Goal: Information Seeking & Learning: Understand process/instructions

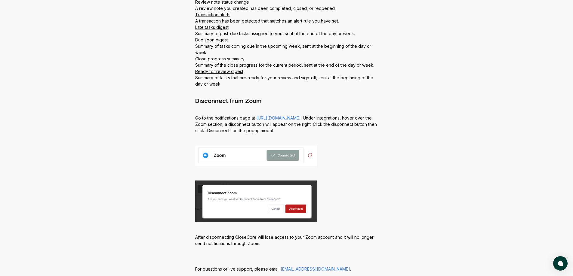
scroll to position [595, 0]
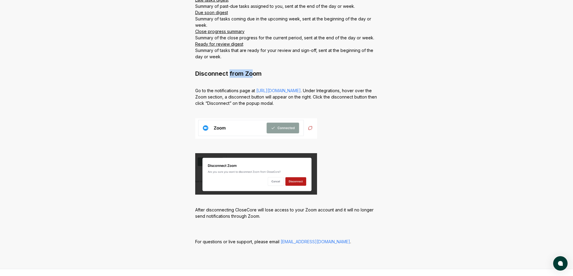
drag, startPoint x: 253, startPoint y: 73, endPoint x: 229, endPoint y: 74, distance: 23.8
click at [229, 74] on h2 "Disconnect from Zoom" at bounding box center [286, 73] width 183 height 8
drag, startPoint x: 195, startPoint y: 71, endPoint x: 278, endPoint y: 76, distance: 82.9
click at [268, 76] on h2 "Disconnect from Zoom" at bounding box center [286, 73] width 183 height 8
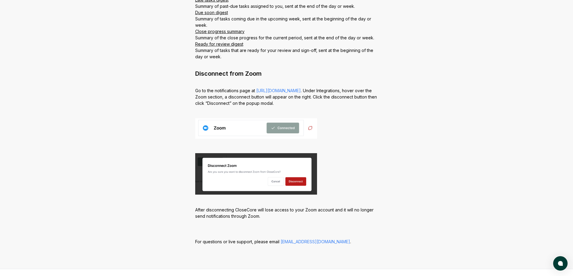
click at [280, 76] on h2 "Disconnect from Zoom" at bounding box center [286, 73] width 183 height 8
drag, startPoint x: 257, startPoint y: 72, endPoint x: 209, endPoint y: 75, distance: 47.4
click at [213, 76] on h2 "Disconnect from Zoom" at bounding box center [286, 73] width 183 height 8
click at [208, 74] on h2 "Disconnect from Zoom" at bounding box center [286, 73] width 183 height 8
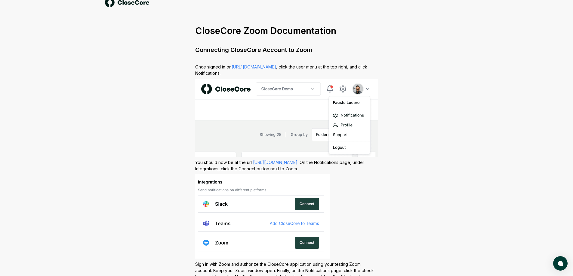
scroll to position [0, 0]
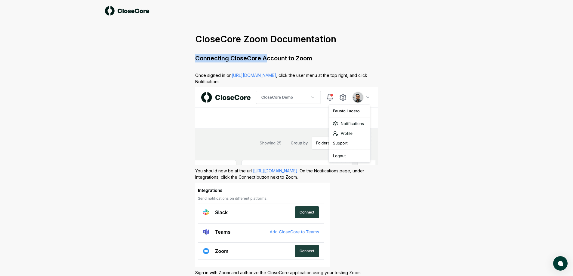
drag, startPoint x: 336, startPoint y: 54, endPoint x: 264, endPoint y: 59, distance: 72.1
click at [264, 59] on h2 "Connecting CloseCore Account to Zoom" at bounding box center [286, 58] width 183 height 8
drag, startPoint x: 264, startPoint y: 59, endPoint x: 310, endPoint y: 58, distance: 45.7
click at [310, 58] on h2 "Connecting CloseCore Account to Zoom" at bounding box center [286, 58] width 183 height 8
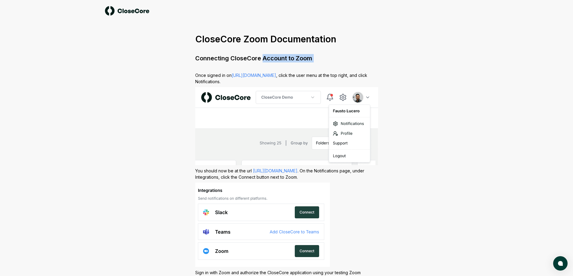
click at [310, 58] on h2 "Connecting CloseCore Account to Zoom" at bounding box center [286, 58] width 183 height 8
click at [304, 61] on h2 "Connecting CloseCore Account to Zoom" at bounding box center [286, 58] width 183 height 8
click at [306, 60] on h2 "Connecting CloseCore Account to Zoom" at bounding box center [286, 58] width 183 height 8
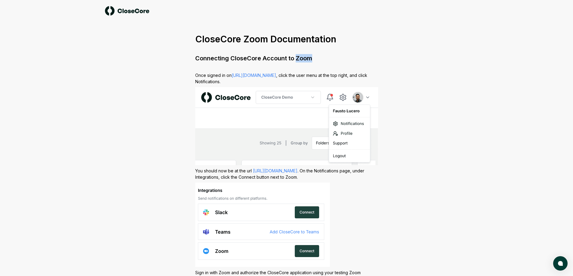
click at [306, 60] on h2 "Connecting CloseCore Account to Zoom" at bounding box center [286, 58] width 183 height 8
click at [302, 57] on h2 "Connecting CloseCore Account to Zoom" at bounding box center [286, 58] width 183 height 8
click at [305, 61] on h2 "Connecting CloseCore Account to Zoom" at bounding box center [286, 58] width 183 height 8
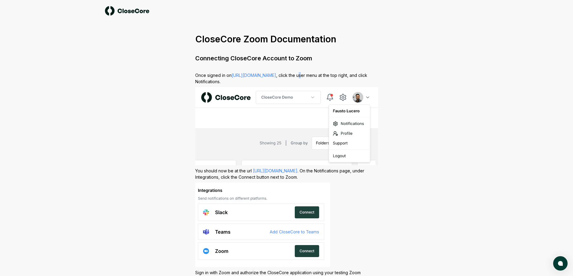
drag, startPoint x: 298, startPoint y: 75, endPoint x: 301, endPoint y: 76, distance: 3.1
click at [301, 76] on p "Once signed in on [URL][DOMAIN_NAME] , click the user menu at the top right, an…" at bounding box center [286, 183] width 183 height 223
click at [303, 80] on p "Once signed in on [URL][DOMAIN_NAME] , click the user menu at the top right, an…" at bounding box center [286, 183] width 183 height 223
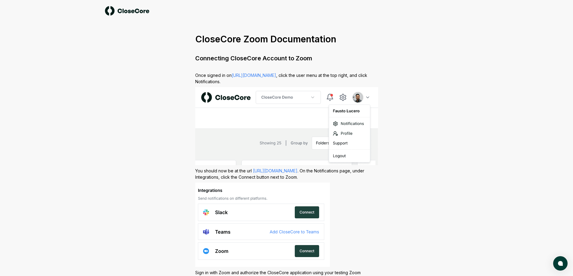
click at [299, 77] on p "Once signed in on [URL][DOMAIN_NAME] , click the user menu at the top right, an…" at bounding box center [286, 183] width 183 height 223
click at [303, 78] on p "Once signed in on [URL][DOMAIN_NAME] , click the user menu at the top right, an…" at bounding box center [286, 183] width 183 height 223
click at [309, 76] on p "Once signed in on [URL][DOMAIN_NAME] , click the user menu at the top right, an…" at bounding box center [286, 183] width 183 height 223
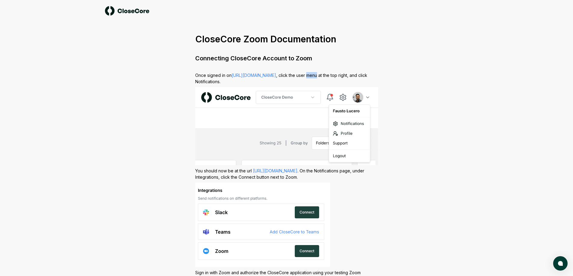
click at [315, 77] on p "Once signed in on [URL][DOMAIN_NAME] , click the user menu at the top right, an…" at bounding box center [286, 183] width 183 height 223
click at [325, 76] on p "Once signed in on [URL][DOMAIN_NAME] , click the user menu at the top right, an…" at bounding box center [286, 183] width 183 height 223
click at [341, 75] on p "Once signed in on [URL][DOMAIN_NAME] , click the user menu at the top right, an…" at bounding box center [286, 183] width 183 height 223
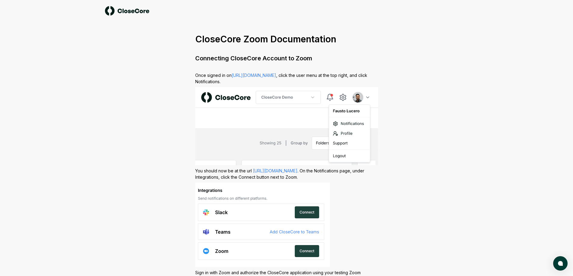
click at [354, 77] on p "Once signed in on [URL][DOMAIN_NAME] , click the user menu at the top right, an…" at bounding box center [286, 183] width 183 height 223
click at [362, 76] on p "Once signed in on [URL][DOMAIN_NAME] , click the user menu at the top right, an…" at bounding box center [286, 183] width 183 height 223
click at [309, 85] on p "Once signed in on [URL][DOMAIN_NAME] , click the user menu at the top right, an…" at bounding box center [286, 183] width 183 height 223
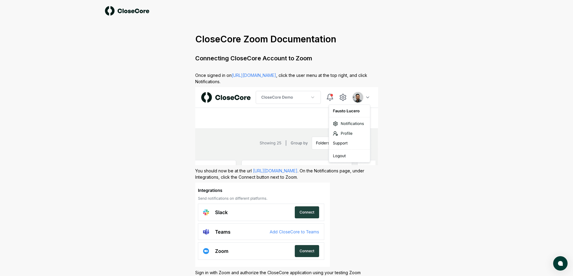
click at [211, 82] on p "Once signed in on [URL][DOMAIN_NAME] , click the user menu at the top right, an…" at bounding box center [286, 183] width 183 height 223
click at [212, 83] on p "Once signed in on [URL][DOMAIN_NAME] , click the user menu at the top right, an…" at bounding box center [286, 183] width 183 height 223
drag, startPoint x: 207, startPoint y: 78, endPoint x: 220, endPoint y: 77, distance: 12.4
click at [220, 77] on p "Once signed in on [URL][DOMAIN_NAME] , click the user menu at the top right, an…" at bounding box center [286, 183] width 183 height 223
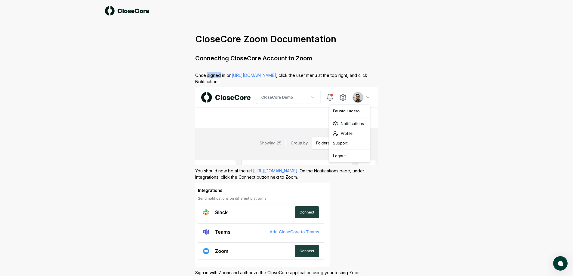
click at [220, 77] on p "Once signed in on [URL][DOMAIN_NAME] , click the user menu at the top right, an…" at bounding box center [286, 183] width 183 height 223
click at [216, 75] on p "Once signed in on [URL][DOMAIN_NAME] , click the user menu at the top right, an…" at bounding box center [286, 183] width 183 height 223
click at [216, 76] on p "Once signed in on [URL][DOMAIN_NAME] , click the user menu at the top right, an…" at bounding box center [286, 183] width 183 height 223
click at [217, 80] on p "Once signed in on [URL][DOMAIN_NAME] , click the user menu at the top right, an…" at bounding box center [286, 183] width 183 height 223
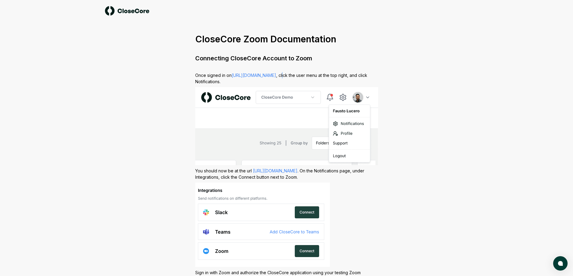
click at [284, 76] on p "Once signed in on [URL][DOMAIN_NAME] , click the user menu at the top right, an…" at bounding box center [286, 183] width 183 height 223
click at [285, 78] on p "Once signed in on [URL][DOMAIN_NAME] , click the user menu at the top right, an…" at bounding box center [286, 183] width 183 height 223
drag, startPoint x: 284, startPoint y: 80, endPoint x: 285, endPoint y: 77, distance: 3.6
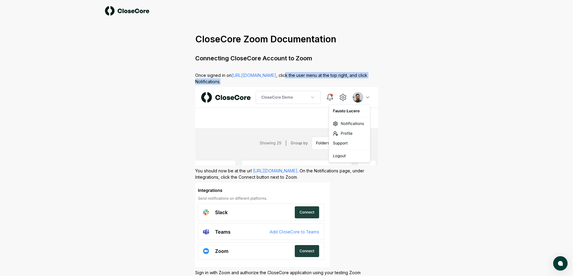
click at [285, 77] on p "Once signed in on [URL][DOMAIN_NAME] , click the user menu at the top right, an…" at bounding box center [286, 183] width 183 height 223
click at [286, 78] on p "Once signed in on [URL][DOMAIN_NAME] , click the user menu at the top right, an…" at bounding box center [286, 183] width 183 height 223
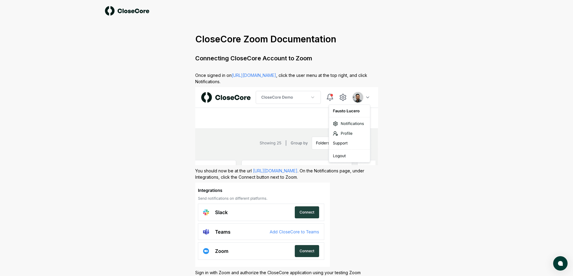
click at [288, 77] on p "Once signed in on [URL][DOMAIN_NAME] , click the user menu at the top right, an…" at bounding box center [286, 183] width 183 height 223
click at [291, 78] on p "Once signed in on [URL][DOMAIN_NAME] , click the user menu at the top right, an…" at bounding box center [286, 183] width 183 height 223
click at [297, 76] on p "Once signed in on [URL][DOMAIN_NAME] , click the user menu at the top right, an…" at bounding box center [286, 183] width 183 height 223
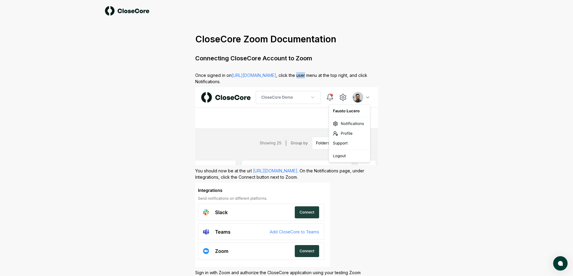
click at [301, 78] on p "Once signed in on [URL][DOMAIN_NAME] , click the user menu at the top right, an…" at bounding box center [286, 183] width 183 height 223
click at [304, 76] on p "Once signed in on [URL][DOMAIN_NAME] , click the user menu at the top right, an…" at bounding box center [286, 183] width 183 height 223
click at [307, 77] on p "Once signed in on [URL][DOMAIN_NAME] , click the user menu at the top right, an…" at bounding box center [286, 183] width 183 height 223
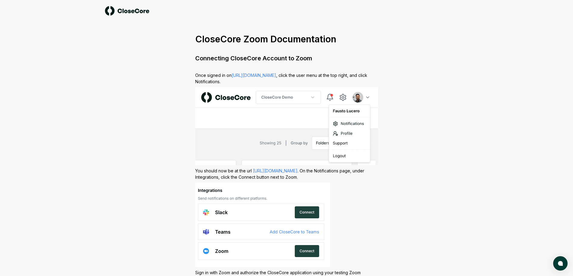
click at [309, 78] on p "Once signed in on [URL][DOMAIN_NAME] , click the user menu at the top right, an…" at bounding box center [286, 183] width 183 height 223
drag, startPoint x: 309, startPoint y: 80, endPoint x: 211, endPoint y: 78, distance: 98.1
click at [210, 78] on p "Once signed in on [URL][DOMAIN_NAME] , click the user menu at the top right, an…" at bounding box center [286, 183] width 183 height 223
click at [211, 78] on p "Once signed in on [URL][DOMAIN_NAME] , click the user menu at the top right, an…" at bounding box center [286, 183] width 183 height 223
drag, startPoint x: 213, startPoint y: 76, endPoint x: 230, endPoint y: 80, distance: 17.3
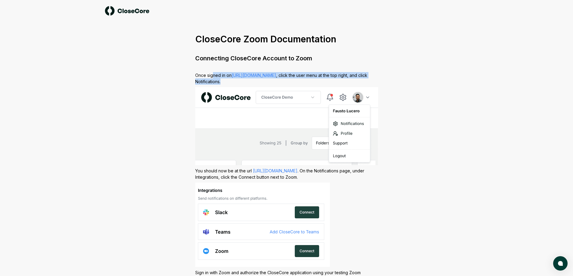
click at [230, 80] on p "Once signed in on [URL][DOMAIN_NAME] , click the user menu at the top right, an…" at bounding box center [286, 183] width 183 height 223
drag, startPoint x: 220, startPoint y: 81, endPoint x: 220, endPoint y: 77, distance: 4.0
click at [220, 77] on p "Once signed in on [URL][DOMAIN_NAME] , click the user menu at the top right, an…" at bounding box center [286, 183] width 183 height 223
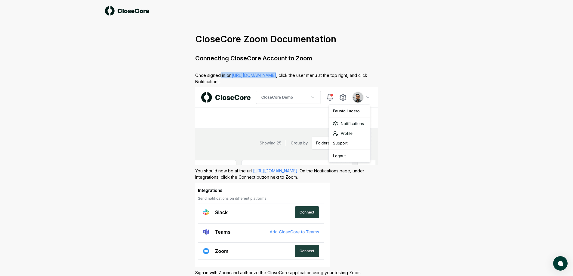
drag, startPoint x: 220, startPoint y: 77, endPoint x: 221, endPoint y: 80, distance: 4.0
click at [221, 80] on p "Once signed in on [URL][DOMAIN_NAME] , click the user menu at the top right, an…" at bounding box center [286, 183] width 183 height 223
drag, startPoint x: 221, startPoint y: 80, endPoint x: 221, endPoint y: 76, distance: 3.9
click at [221, 76] on p "Once signed in on [URL][DOMAIN_NAME] , click the user menu at the top right, an…" at bounding box center [286, 183] width 183 height 223
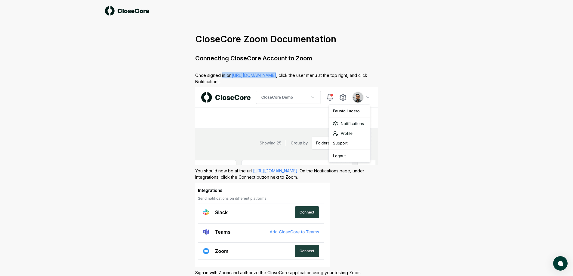
click at [221, 76] on p "Once signed in on [URL][DOMAIN_NAME] , click the user menu at the top right, an…" at bounding box center [286, 183] width 183 height 223
drag, startPoint x: 221, startPoint y: 75, endPoint x: 221, endPoint y: 80, distance: 5.4
click at [221, 80] on p "Once signed in on [URL][DOMAIN_NAME] , click the user menu at the top right, an…" at bounding box center [286, 183] width 183 height 223
click at [222, 79] on p "Once signed in on [URL][DOMAIN_NAME] , click the user menu at the top right, an…" at bounding box center [286, 183] width 183 height 223
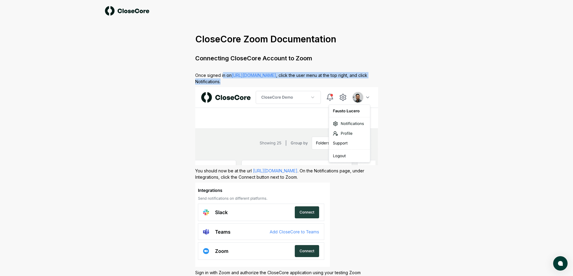
click at [222, 79] on p "Once signed in on [URL][DOMAIN_NAME] , click the user menu at the top right, an…" at bounding box center [286, 183] width 183 height 223
drag, startPoint x: 222, startPoint y: 79, endPoint x: 222, endPoint y: 76, distance: 3.0
click at [222, 76] on p "Once signed in on [URL][DOMAIN_NAME] , click the user menu at the top right, an…" at bounding box center [286, 183] width 183 height 223
drag, startPoint x: 220, startPoint y: 75, endPoint x: 221, endPoint y: 78, distance: 3.1
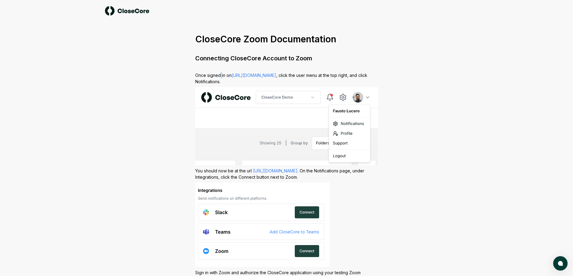
click at [221, 78] on p "Once signed in on [URL][DOMAIN_NAME] , click the user menu at the top right, an…" at bounding box center [286, 183] width 183 height 223
drag, startPoint x: 222, startPoint y: 76, endPoint x: 221, endPoint y: 80, distance: 4.3
click at [221, 80] on p "Once signed in on [URL][DOMAIN_NAME] , click the user menu at the top right, an…" at bounding box center [286, 183] width 183 height 223
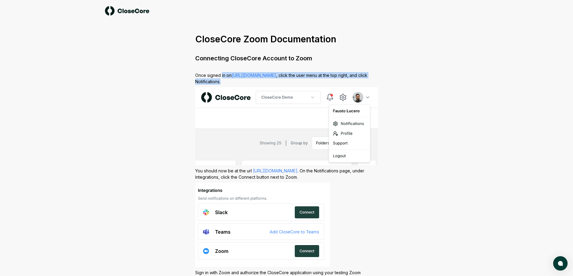
drag, startPoint x: 221, startPoint y: 77, endPoint x: 221, endPoint y: 82, distance: 4.8
click at [221, 82] on p "Once signed in on [URL][DOMAIN_NAME] , click the user menu at the top right, an…" at bounding box center [286, 183] width 183 height 223
drag, startPoint x: 218, startPoint y: 74, endPoint x: 221, endPoint y: 81, distance: 7.6
click at [221, 81] on p "Once signed in on [URL][DOMAIN_NAME] , click the user menu at the top right, an…" at bounding box center [286, 183] width 183 height 223
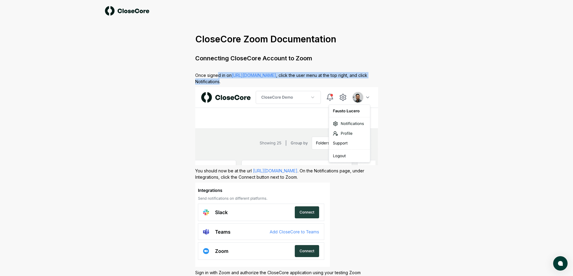
click at [221, 81] on p "Once signed in on [URL][DOMAIN_NAME] , click the user menu at the top right, an…" at bounding box center [286, 183] width 183 height 223
drag, startPoint x: 221, startPoint y: 78, endPoint x: 221, endPoint y: 81, distance: 3.6
click at [221, 81] on p "Once signed in on [URL][DOMAIN_NAME] , click the user menu at the top right, an…" at bounding box center [286, 183] width 183 height 223
drag, startPoint x: 222, startPoint y: 77, endPoint x: 221, endPoint y: 80, distance: 3.4
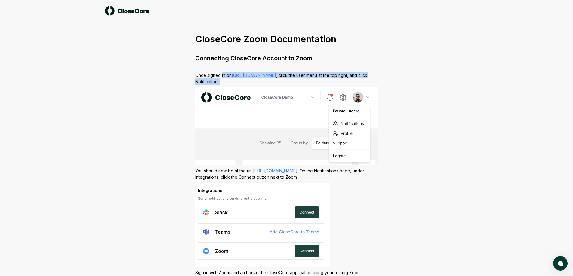
click at [221, 80] on p "Once signed in on [URL][DOMAIN_NAME] , click the user menu at the top right, an…" at bounding box center [286, 183] width 183 height 223
drag, startPoint x: 222, startPoint y: 77, endPoint x: 222, endPoint y: 81, distance: 3.9
click at [222, 81] on p "Once signed in on [URL][DOMAIN_NAME] , click the user menu at the top right, an…" at bounding box center [286, 183] width 183 height 223
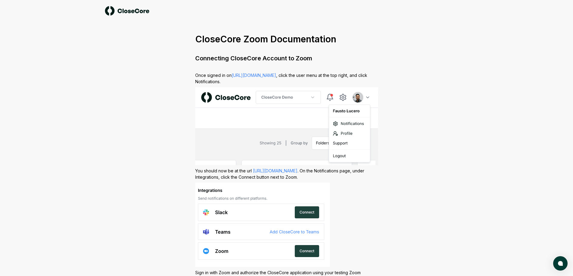
click at [221, 79] on p "Once signed in on [URL][DOMAIN_NAME] , click the user menu at the top right, an…" at bounding box center [286, 183] width 183 height 223
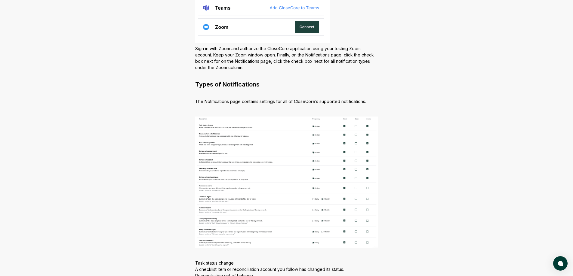
scroll to position [314, 0]
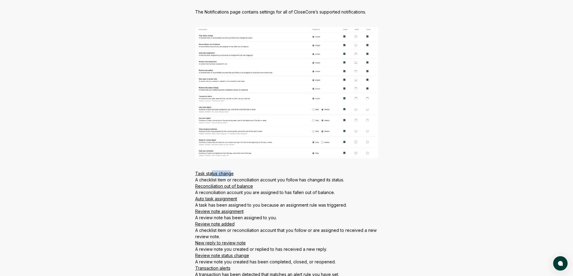
drag, startPoint x: 232, startPoint y: 175, endPoint x: 211, endPoint y: 175, distance: 20.5
click at [211, 175] on div "Task status change" at bounding box center [286, 174] width 183 height 6
drag, startPoint x: 211, startPoint y: 175, endPoint x: 240, endPoint y: 175, distance: 28.9
click at [240, 175] on div "Task status change" at bounding box center [286, 174] width 183 height 6
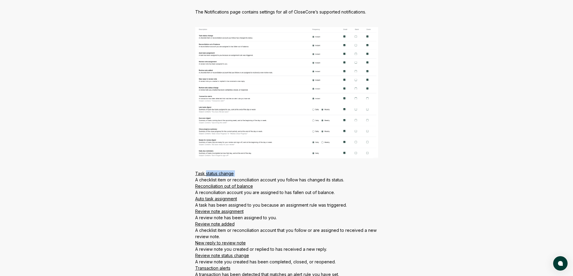
click at [240, 175] on div "Task status change" at bounding box center [286, 174] width 183 height 6
drag, startPoint x: 234, startPoint y: 175, endPoint x: 213, endPoint y: 175, distance: 20.5
click at [213, 175] on div "Task status change" at bounding box center [286, 174] width 183 height 6
click at [216, 174] on div "Task status change" at bounding box center [286, 174] width 183 height 6
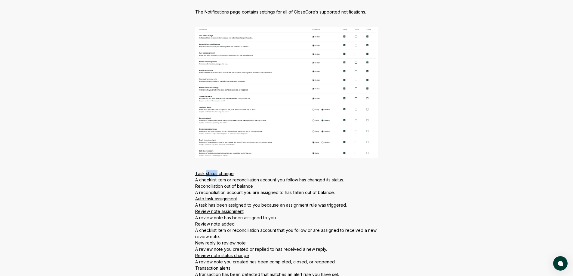
click at [216, 174] on div "Task status change" at bounding box center [286, 174] width 183 height 6
click at [213, 175] on div "Task status change" at bounding box center [286, 174] width 183 height 6
click at [218, 173] on div "Task status change" at bounding box center [286, 174] width 183 height 6
click at [224, 174] on div "Task status change" at bounding box center [286, 174] width 183 height 6
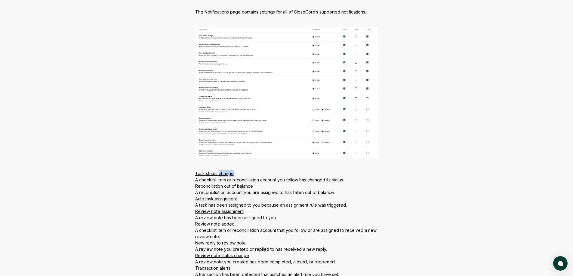
click at [224, 174] on div "Task status change" at bounding box center [286, 174] width 183 height 6
click at [226, 173] on div "Task status change" at bounding box center [286, 174] width 183 height 6
click at [227, 176] on div "Task status change" at bounding box center [286, 174] width 183 height 6
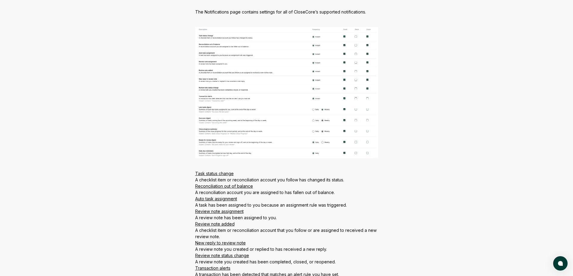
click at [227, 179] on div "A checklist item or reconciliation account you follow has changed its status." at bounding box center [286, 180] width 183 height 6
click at [227, 180] on div "A checklist item or reconciliation account you follow has changed its status." at bounding box center [286, 180] width 183 height 6
click at [240, 178] on div "A checklist item or reconciliation account you follow has changed its status." at bounding box center [286, 180] width 183 height 6
click at [240, 179] on div "A checklist item or reconciliation account you follow has changed its status." at bounding box center [286, 180] width 183 height 6
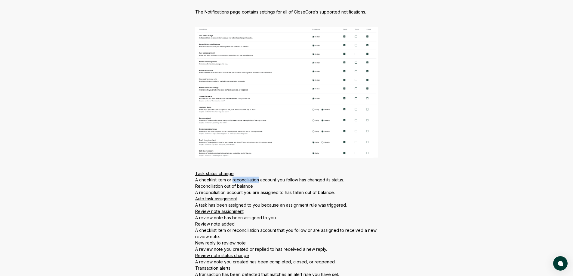
click at [253, 180] on div "A checklist item or reconciliation account you follow has changed its status." at bounding box center [286, 180] width 183 height 6
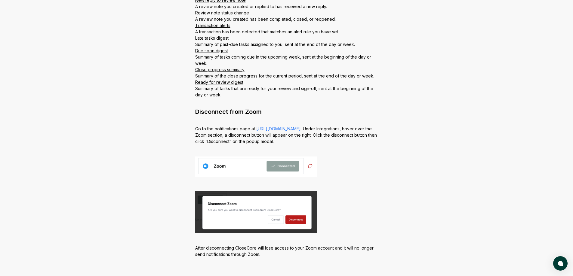
scroll to position [562, 0]
